Goal: Transaction & Acquisition: Book appointment/travel/reservation

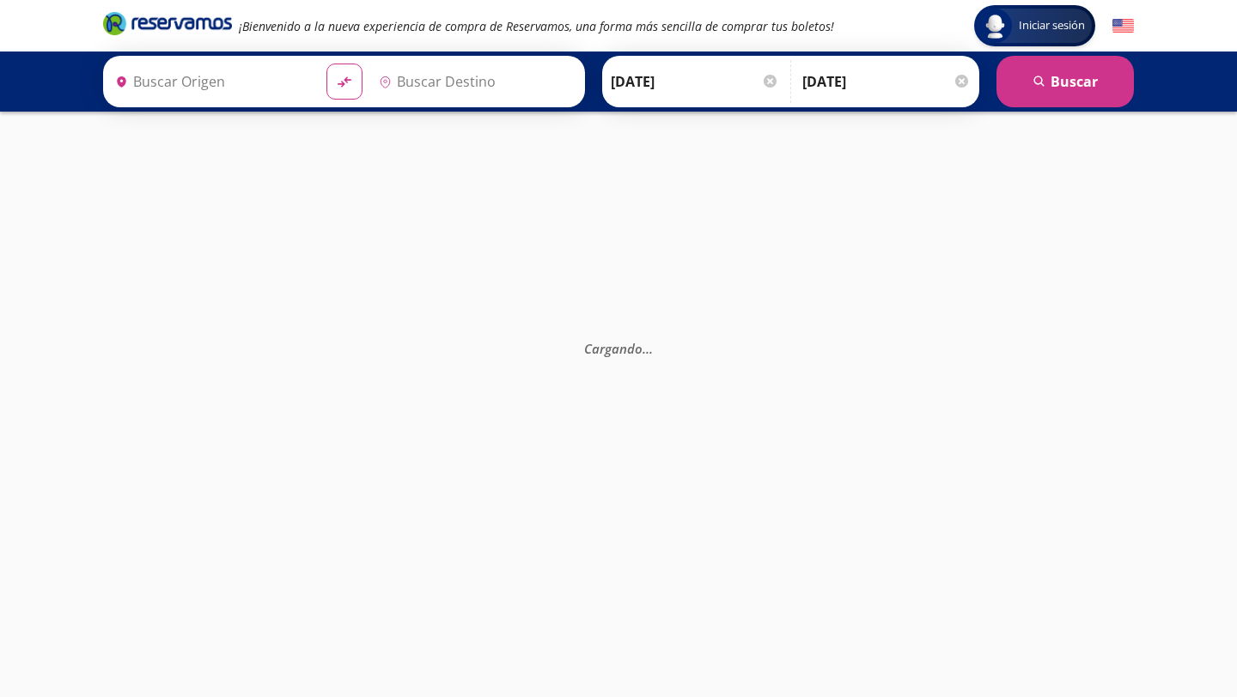
type input "[PERSON_NAME] de Querétaro, [GEOGRAPHIC_DATA]"
type input "[GEOGRAPHIC_DATA], [GEOGRAPHIC_DATA]"
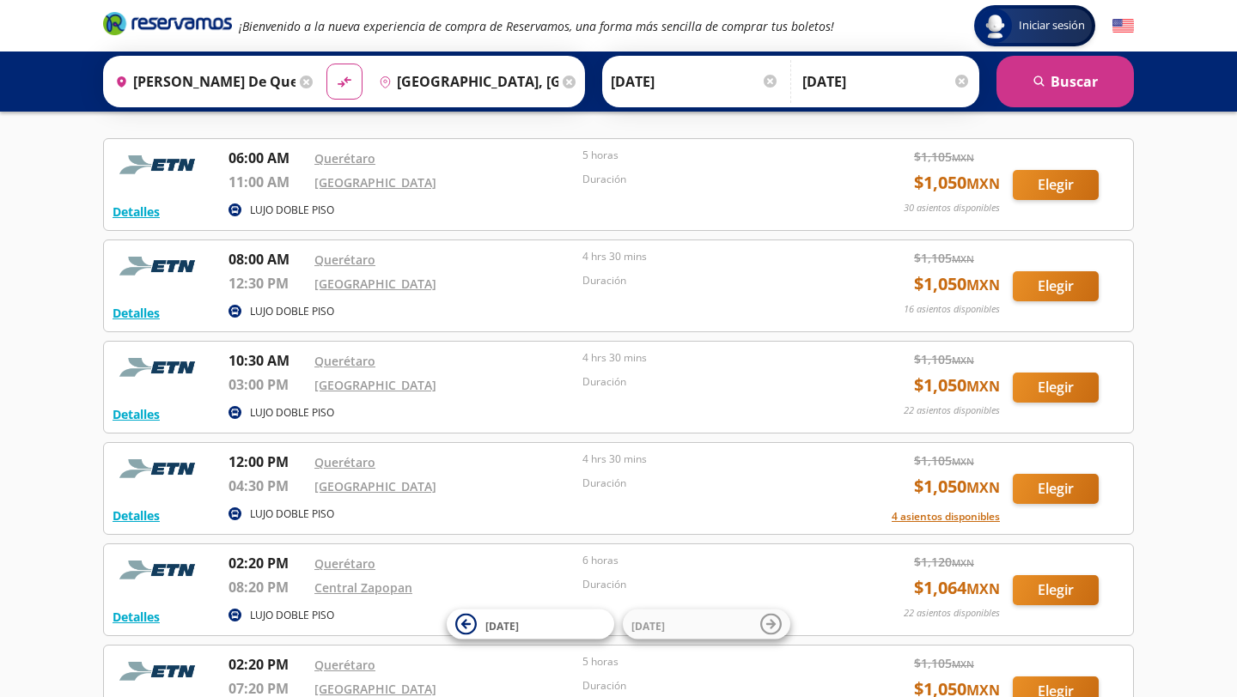
scroll to position [124, 0]
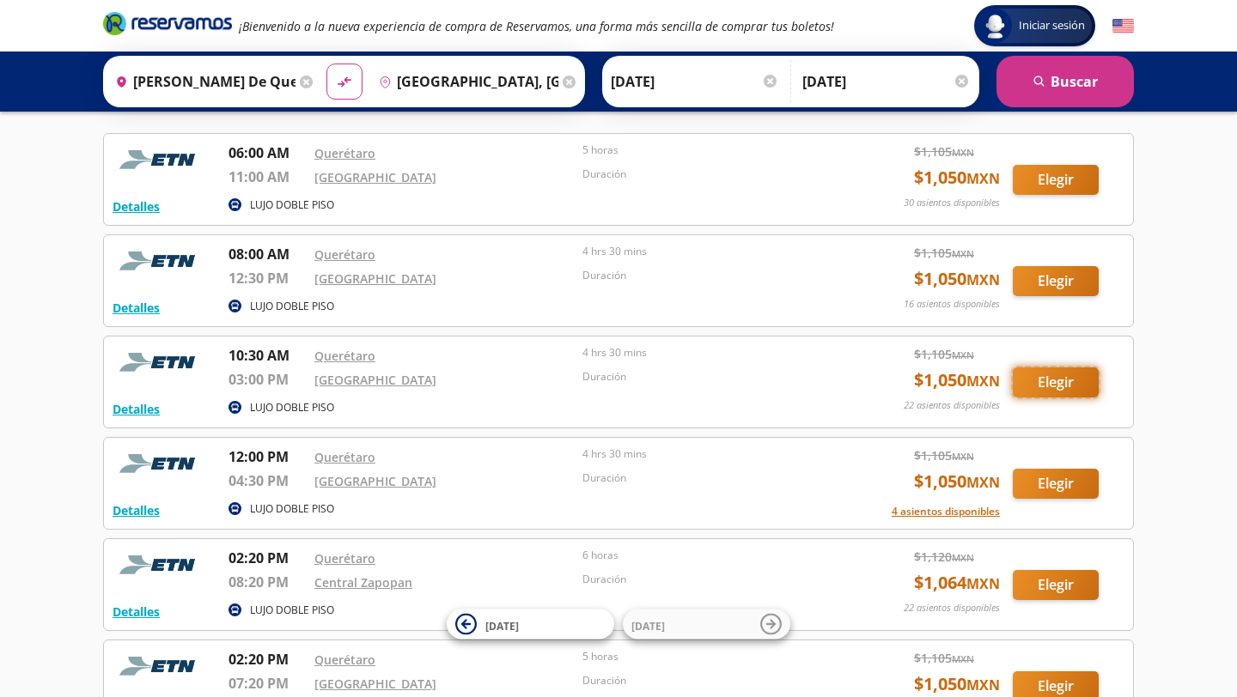
click at [1053, 389] on button "Elegir" at bounding box center [1056, 383] width 86 height 30
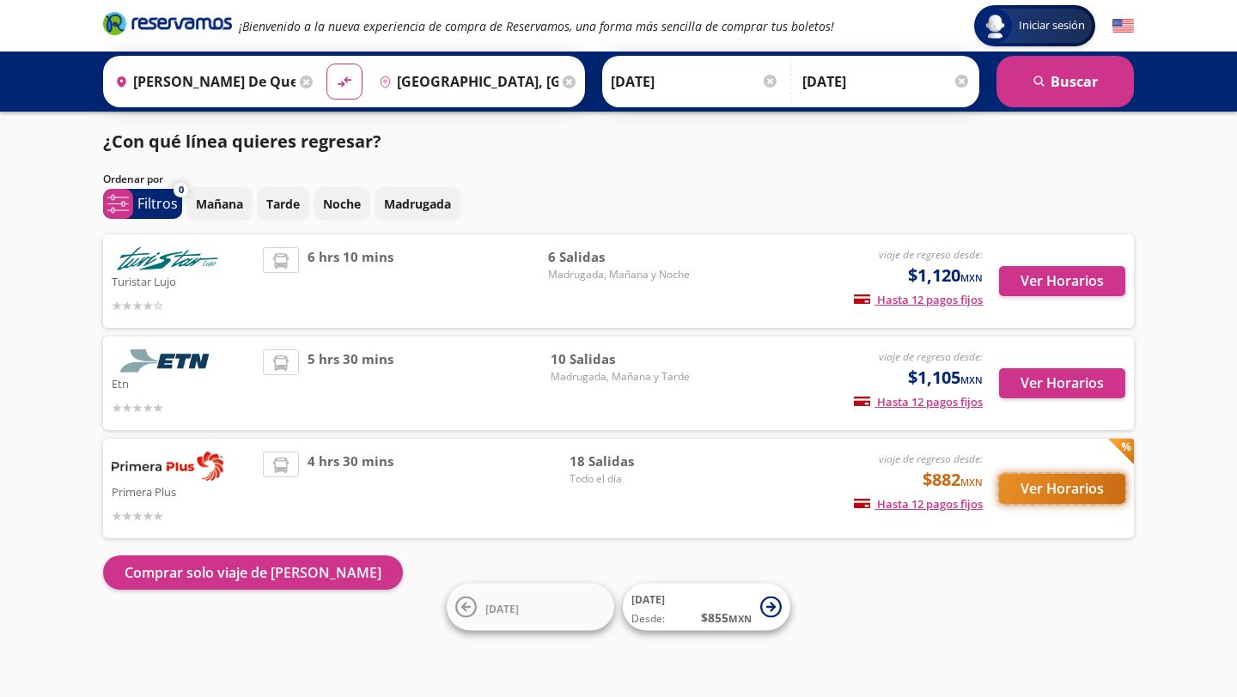
click at [1062, 494] on button "Ver Horarios" at bounding box center [1062, 489] width 126 height 30
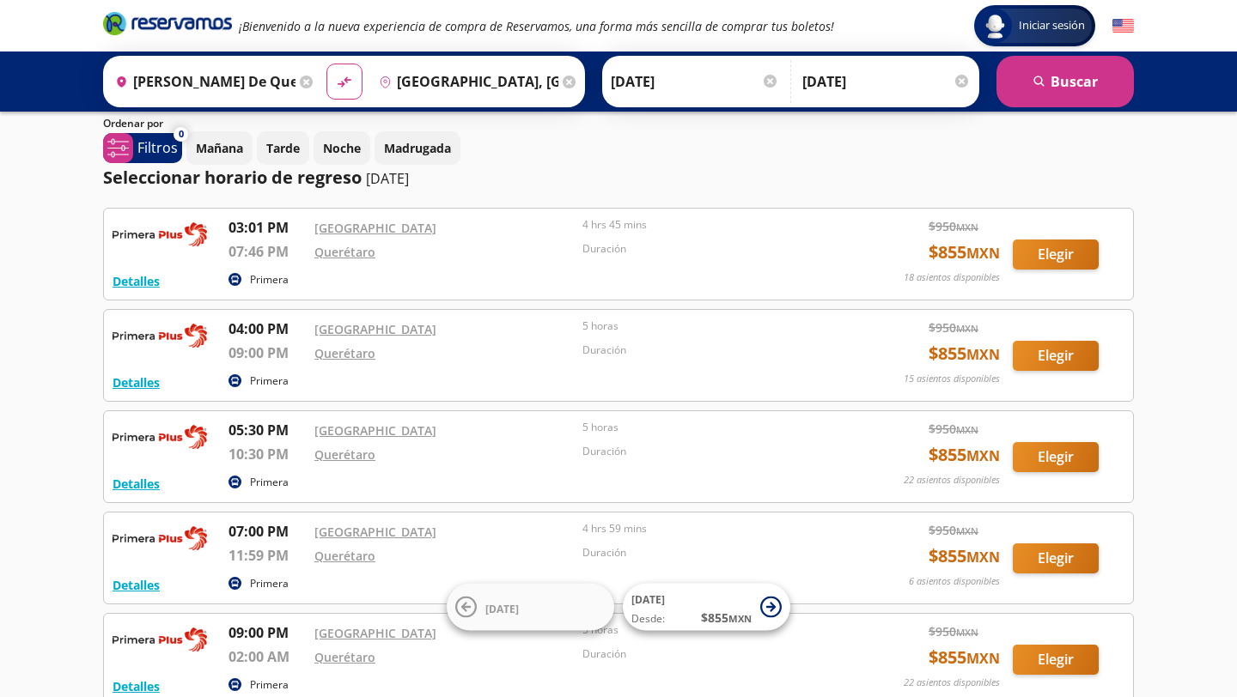
scroll to position [77, 0]
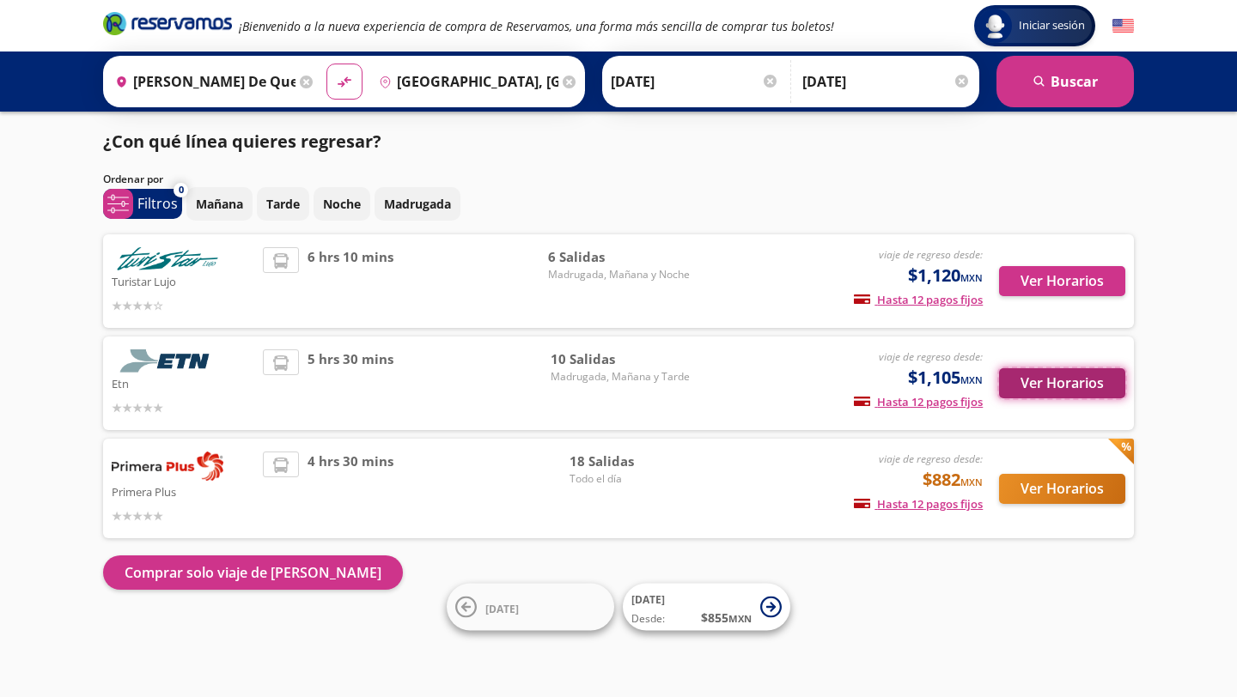
click at [1040, 387] on button "Ver Horarios" at bounding box center [1062, 383] width 126 height 30
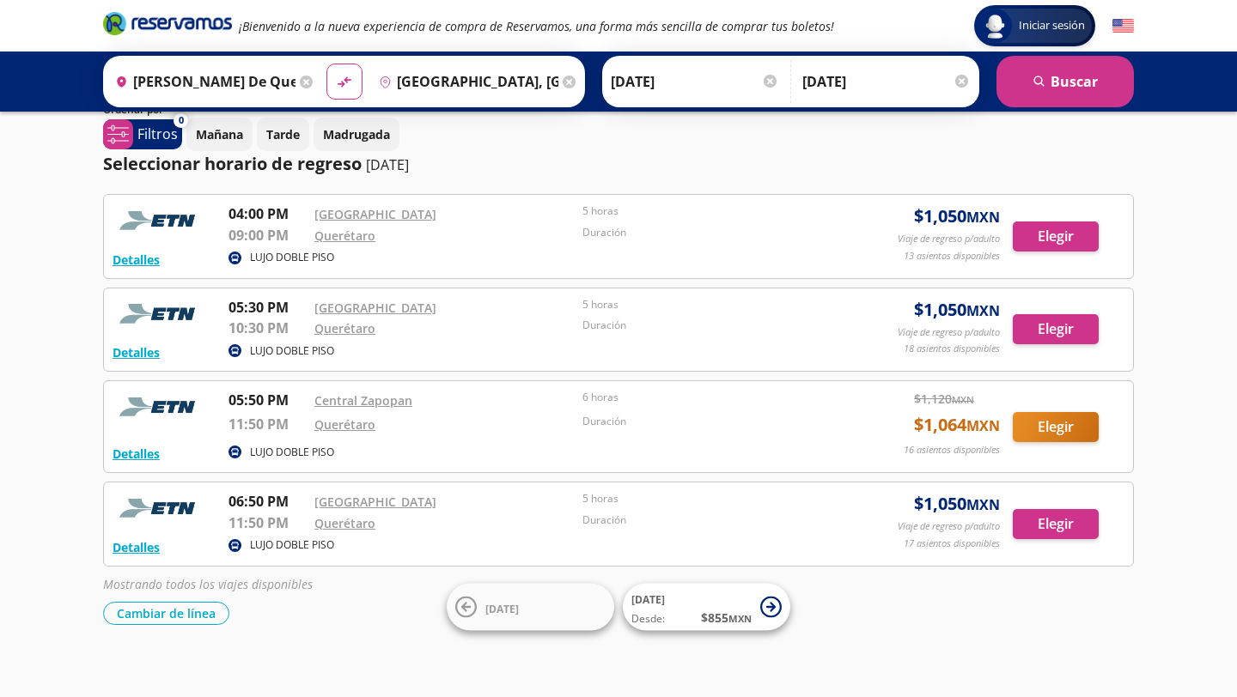
scroll to position [130, 0]
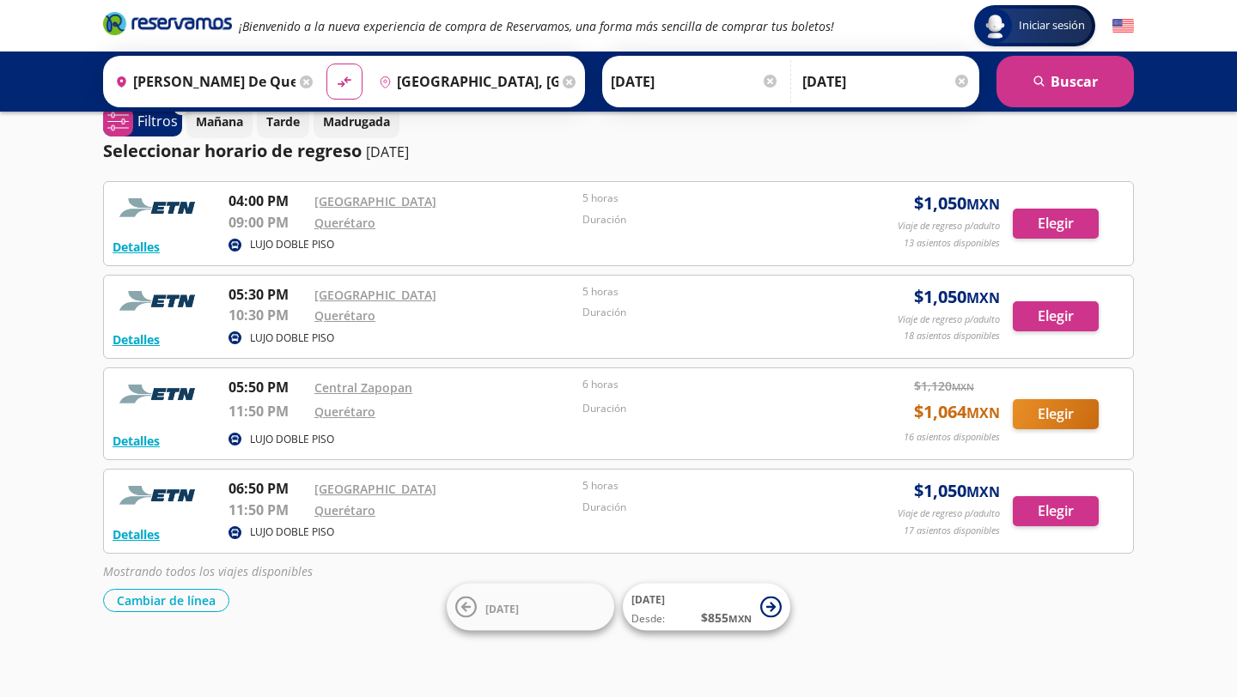
click at [955, 76] on div at bounding box center [961, 81] width 13 height 13
click at [890, 86] on input "Opcional" at bounding box center [894, 81] width 154 height 43
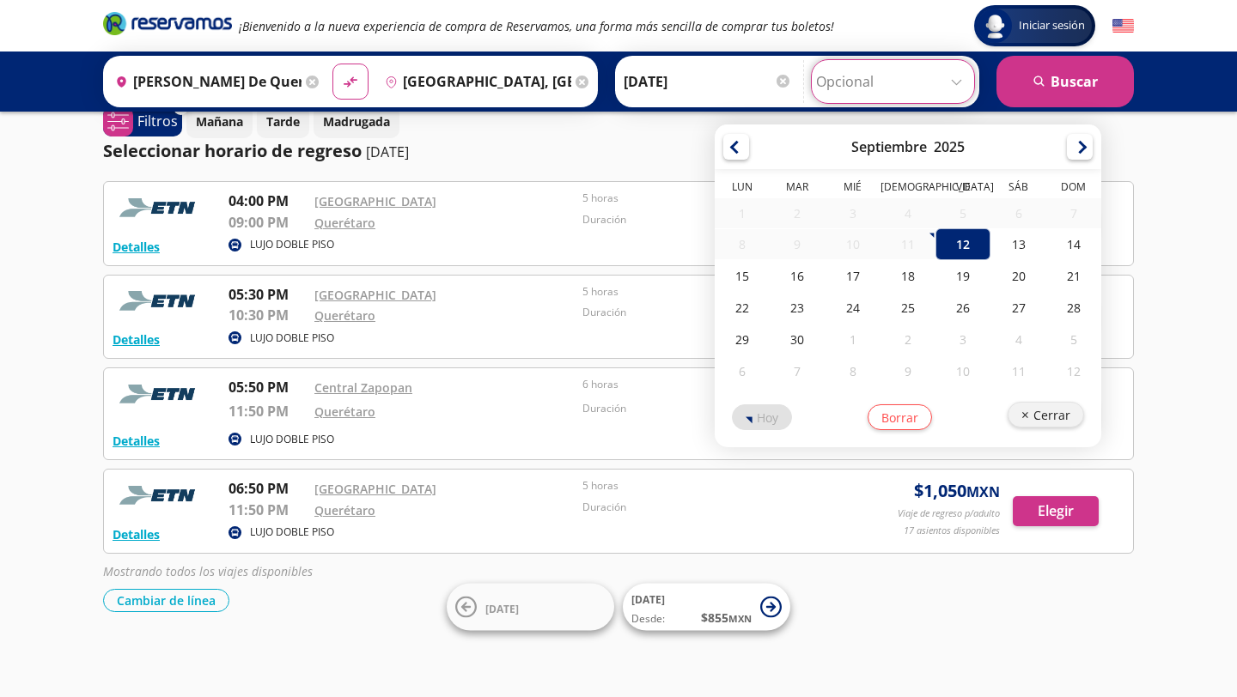
click at [1056, 419] on button "Cerrar" at bounding box center [1045, 415] width 76 height 26
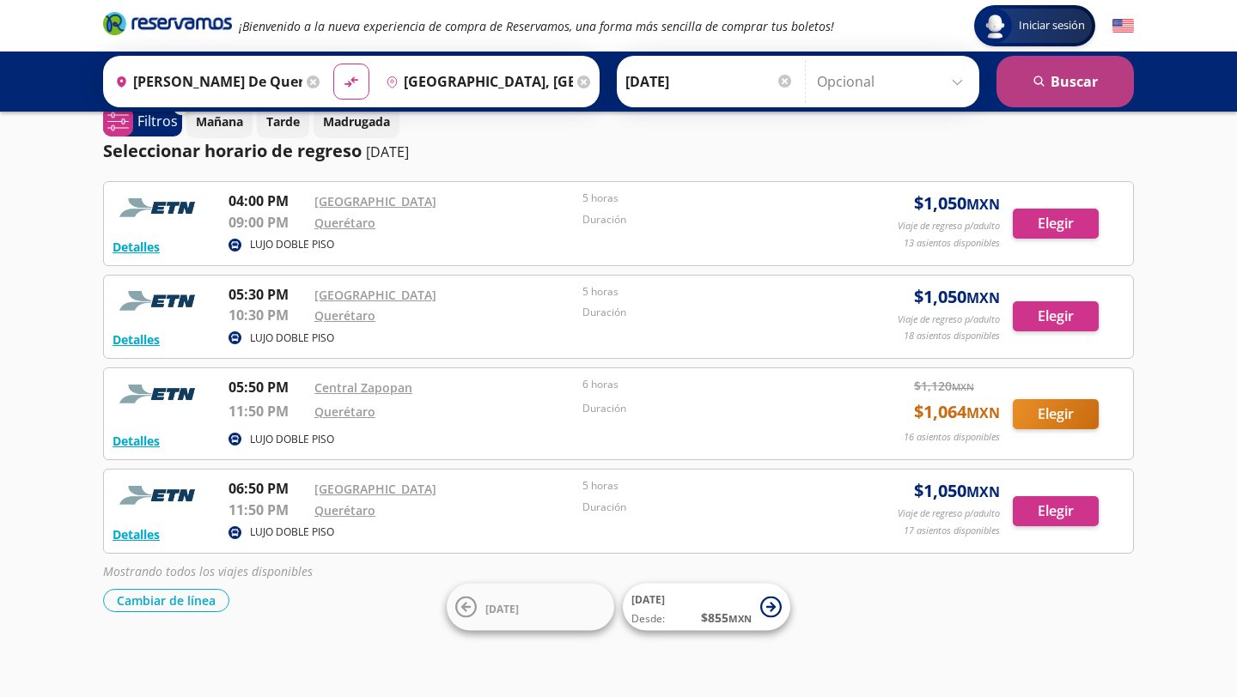
click at [1060, 99] on button "search [GEOGRAPHIC_DATA]" at bounding box center [1064, 82] width 137 height 52
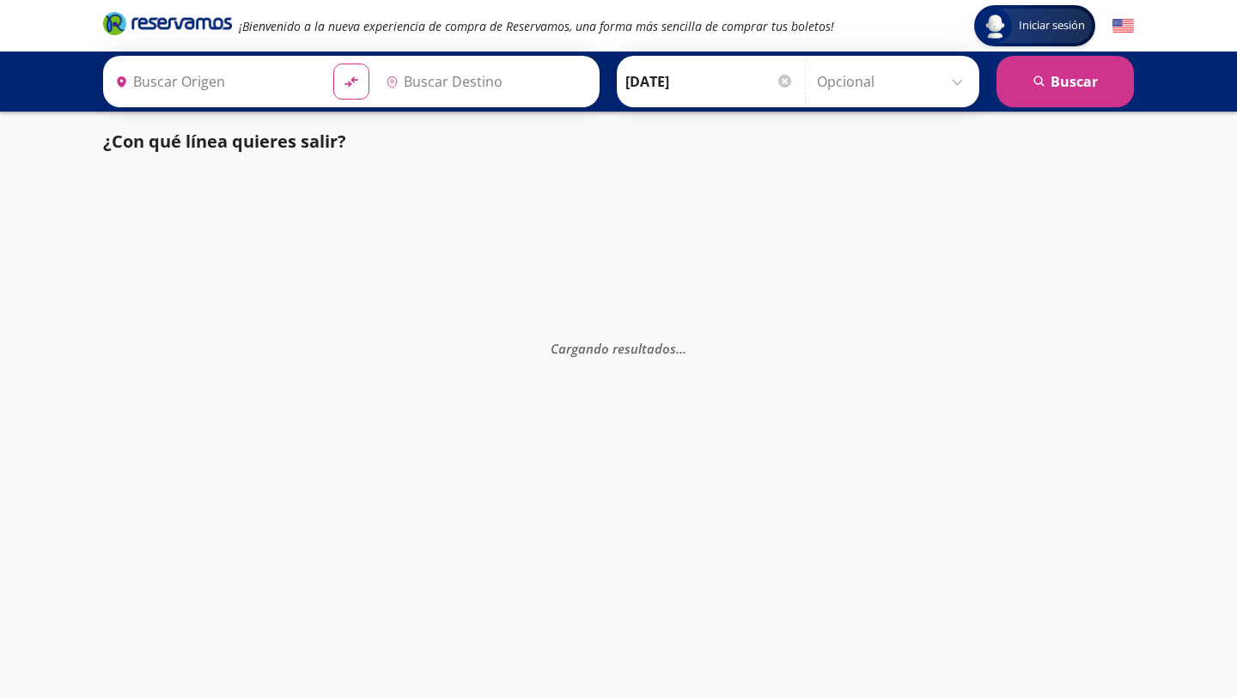
type input "[PERSON_NAME] de Querétaro, [GEOGRAPHIC_DATA]"
type input "[GEOGRAPHIC_DATA], [GEOGRAPHIC_DATA]"
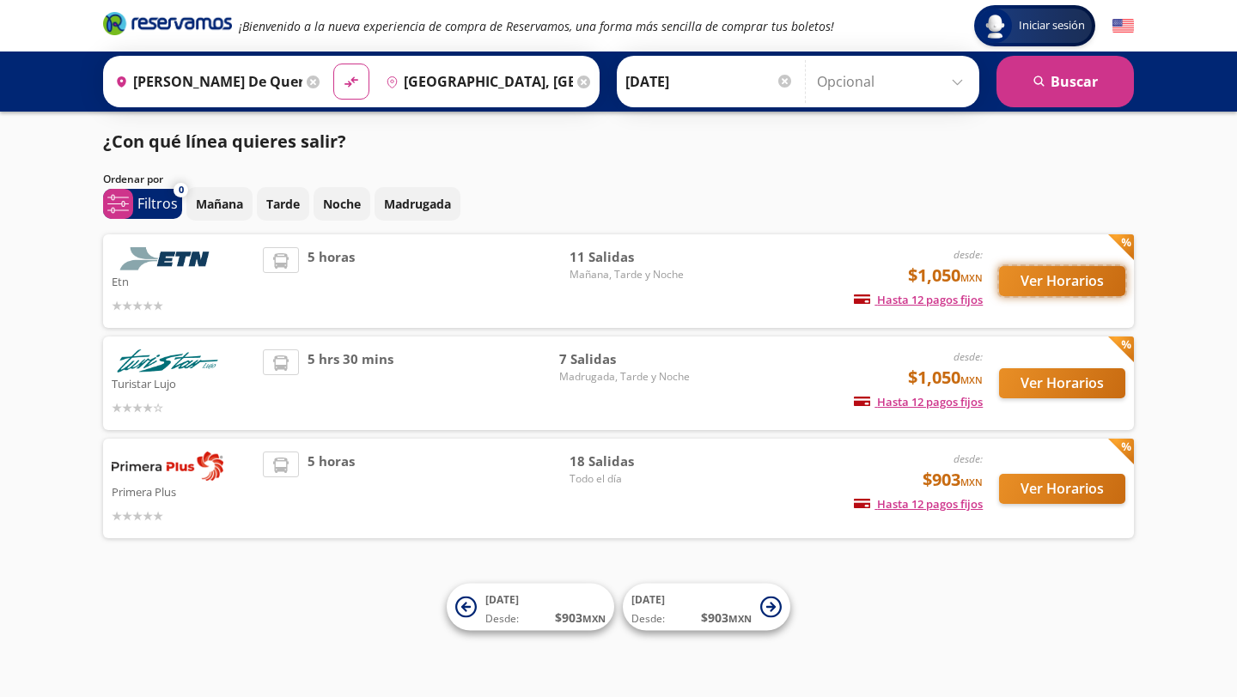
click at [1049, 291] on button "Ver Horarios" at bounding box center [1062, 281] width 126 height 30
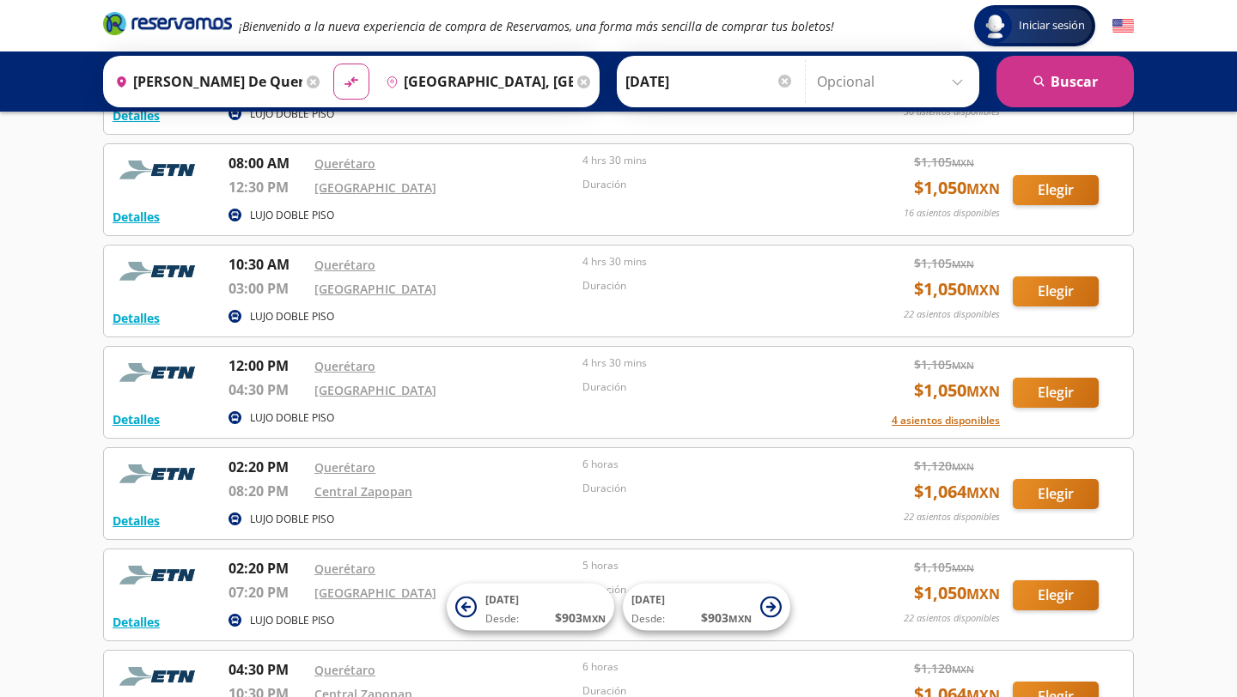
scroll to position [181, 0]
